Goal: Feedback & Contribution: Submit feedback/report problem

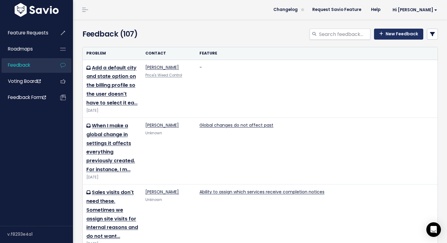
click at [386, 35] on link "New Feedback" at bounding box center [398, 34] width 49 height 11
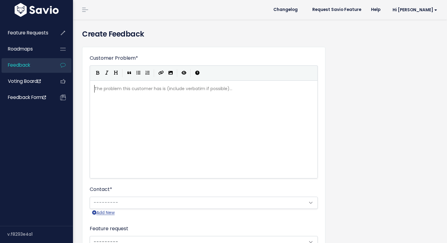
scroll to position [1, 0]
click at [191, 100] on div "The problem this customer has is (include verbatim if possible)... xxxxxxxxxx ​" at bounding box center [211, 137] width 237 height 106
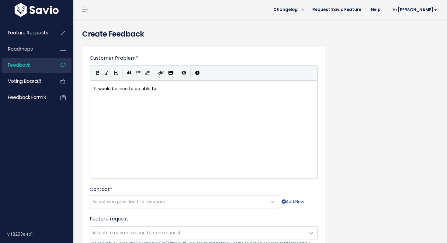
type textarea "It would be nice to be able to se"
type textarea "e a preiv"
type textarea "view"
click at [168, 90] on span "It would be nice to be able to see a preview" at bounding box center [140, 89] width 93 height 6
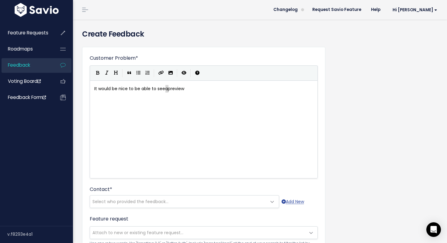
type textarea "It would be nice to be able to see a preview"
type textarea "It would be"
type textarea "a"
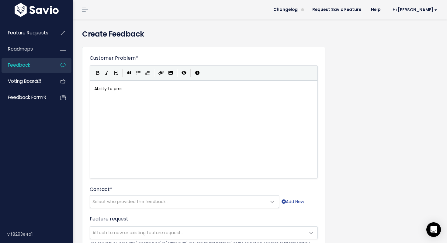
type textarea "Ability to preiv"
type textarea "vioe"
type textarea "ew invoices from the Tech View before sending them by email. Right now, if ou"
type textarea "y"
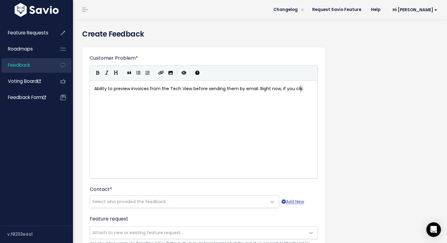
scroll to position [2, 19]
type textarea "you click to "print" from the tech ivew"
type textarea "view and contin"
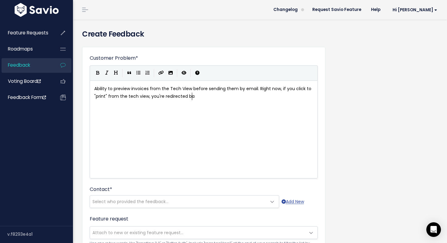
type textarea ", you're redirected bav"
type textarea "ck tot he"
type textarea "to the tech dashboard and are no longer able to sendt"
type textarea "the invoice by w"
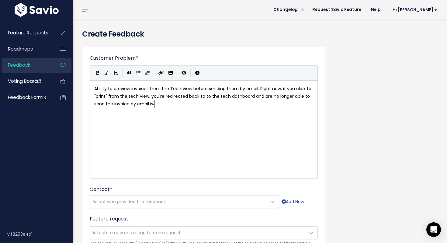
type textarea "email iwth"
type textarea "without needing to switch back to admin view."
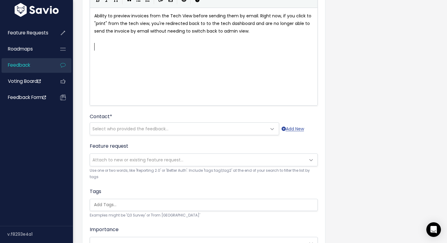
scroll to position [75, 0]
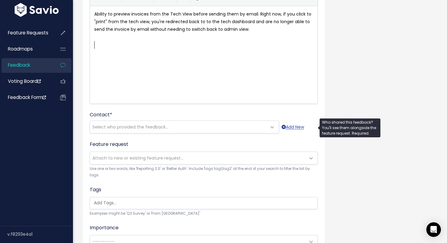
click at [228, 123] on span "Select who provided the feedback..." at bounding box center [178, 127] width 177 height 12
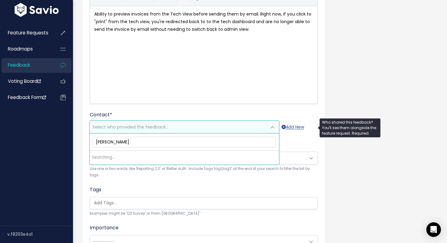
type input "[PERSON_NAME]"
click at [293, 126] on link "Add New" at bounding box center [293, 127] width 23 height 8
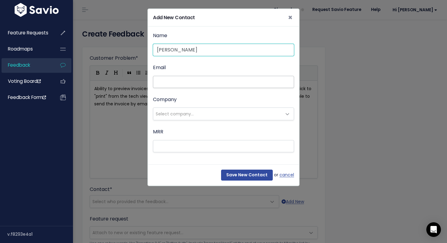
type input "[PERSON_NAME]"
click at [198, 82] on input "Email" at bounding box center [223, 82] width 141 height 12
paste input "chad@davislawncarellc.com"
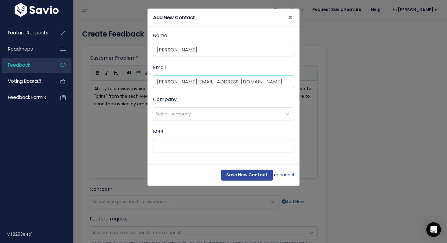
type input "chad@davislawncarellc.com"
click at [210, 110] on span "Select company..." at bounding box center [217, 114] width 128 height 12
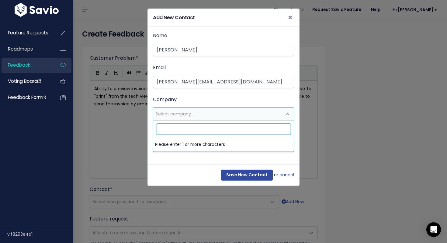
paste input "[PERSON_NAME] Lawn Care LLC"
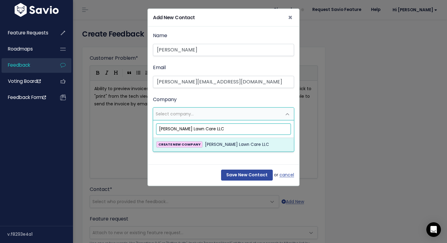
type input "[PERSON_NAME] Lawn Care LLC"
click at [192, 142] on strong "CREATE NEW COMPANY" at bounding box center [180, 144] width 42 height 5
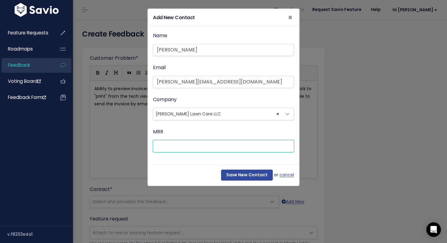
click at [249, 144] on input "MRR" at bounding box center [223, 146] width 141 height 12
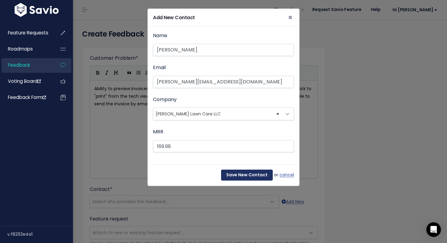
click at [256, 174] on input "Save New Contact" at bounding box center [247, 174] width 52 height 11
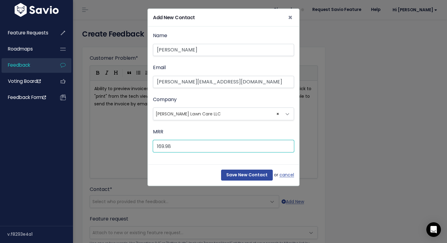
click at [221, 148] on input "169.98" at bounding box center [223, 146] width 141 height 12
type input "169"
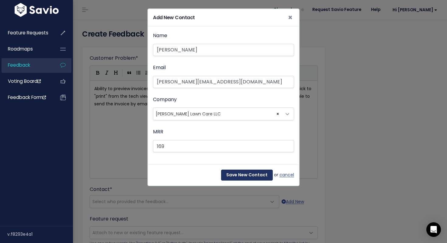
click at [239, 176] on input "Save New Contact" at bounding box center [247, 174] width 52 height 11
select select "92924320"
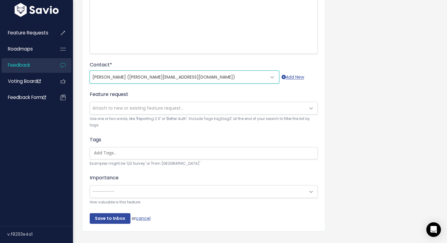
scroll to position [137, 0]
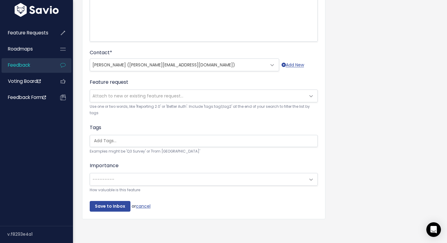
click at [231, 170] on div "Importance --------- Nice to have Must have --------- How valuable is this feat…" at bounding box center [204, 177] width 228 height 31
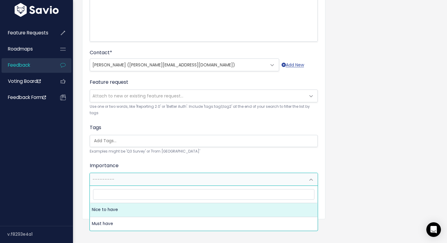
click at [230, 176] on span "---------" at bounding box center [197, 179] width 215 height 12
select select "NICE_TO_HAVE"
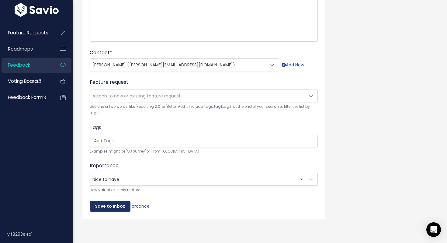
click at [116, 204] on input "Save to Inbox" at bounding box center [110, 206] width 41 height 11
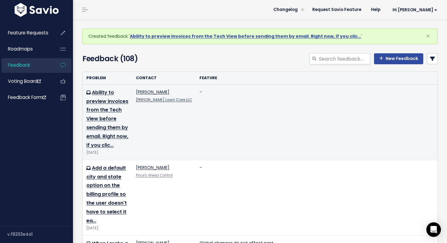
click at [172, 124] on td "[PERSON_NAME] [PERSON_NAME] Lawn Care LLC" at bounding box center [164, 121] width 64 height 75
click at [288, 96] on td "-" at bounding box center [317, 121] width 242 height 75
